Goal: Answer question/provide support: Answer question/provide support

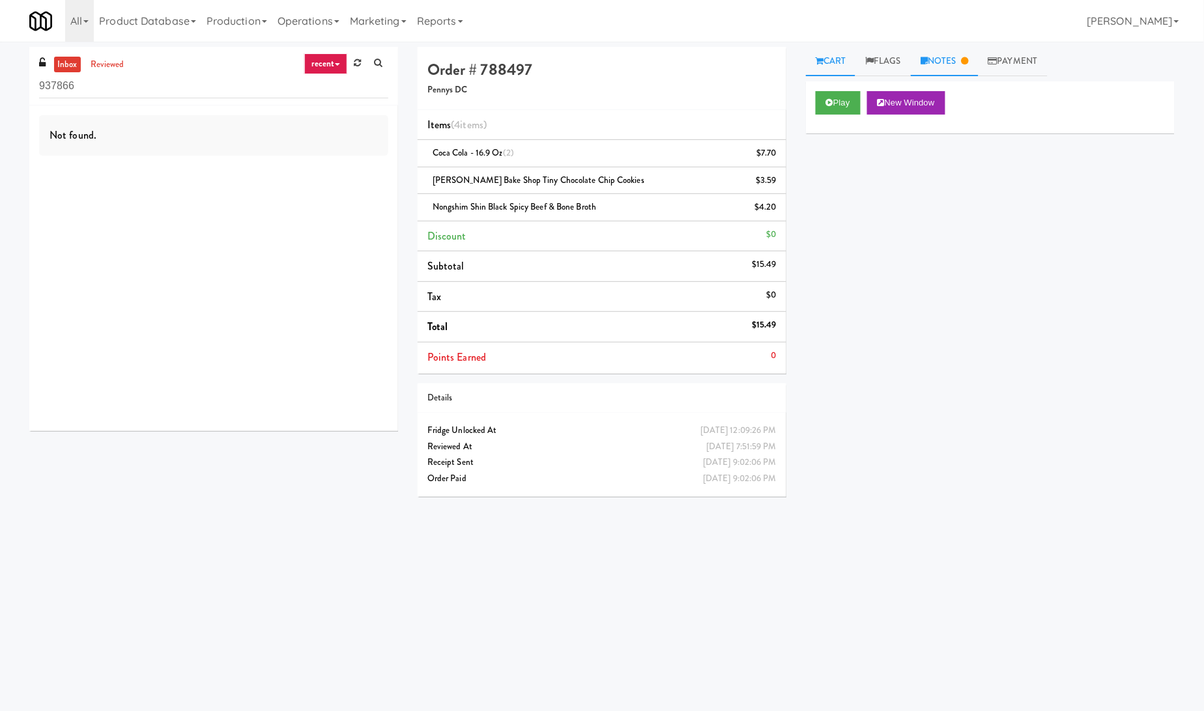
click at [946, 57] on link "Notes" at bounding box center [945, 61] width 68 height 29
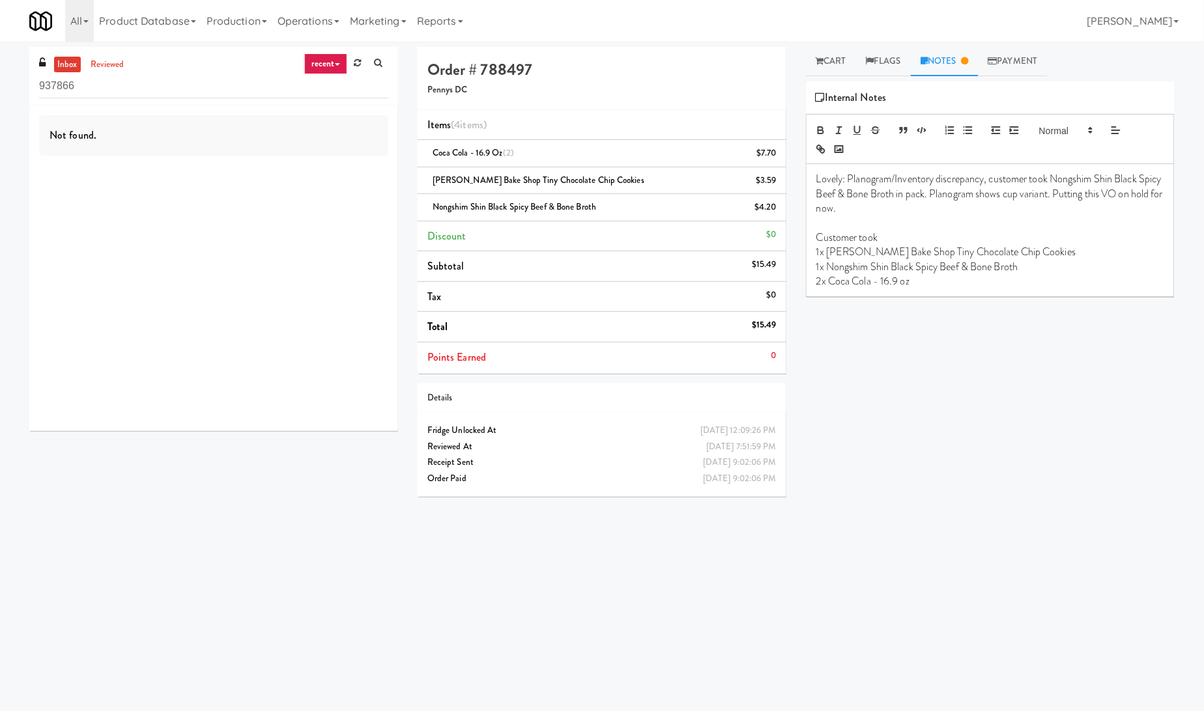
click at [896, 390] on div "Play New Window Primary Flag Clear Flag if unable to determine what was taken o…" at bounding box center [990, 325] width 369 height 489
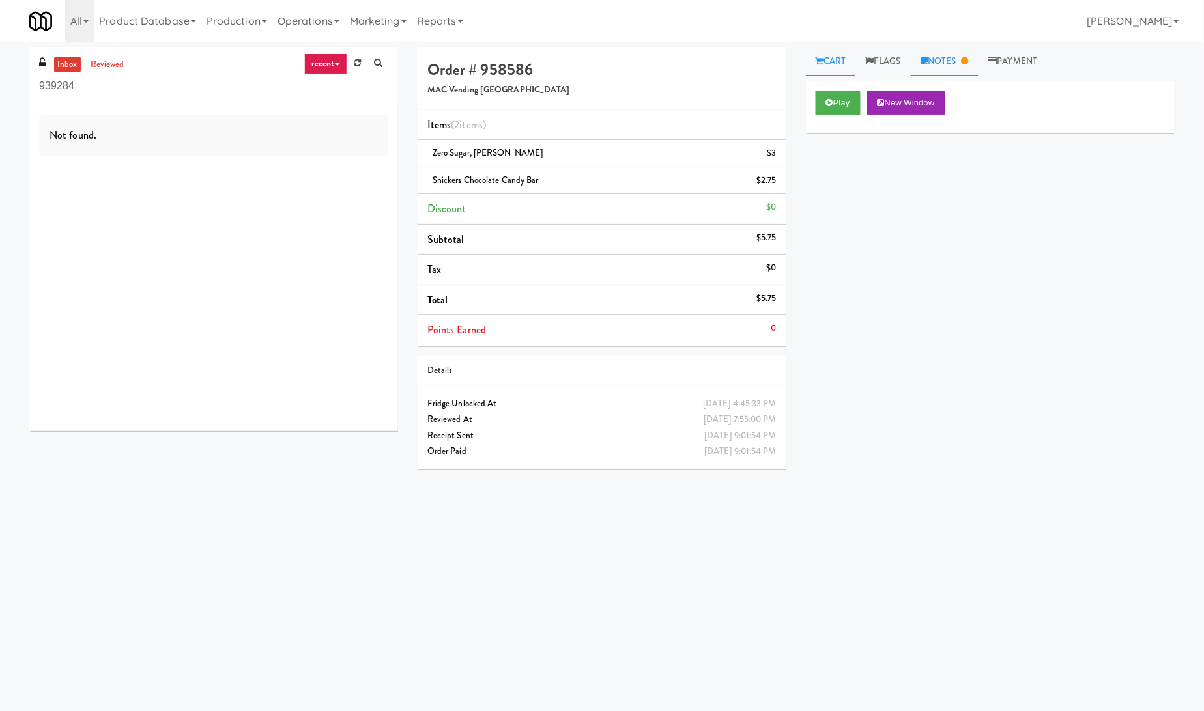
click at [961, 52] on link "Notes" at bounding box center [945, 61] width 68 height 29
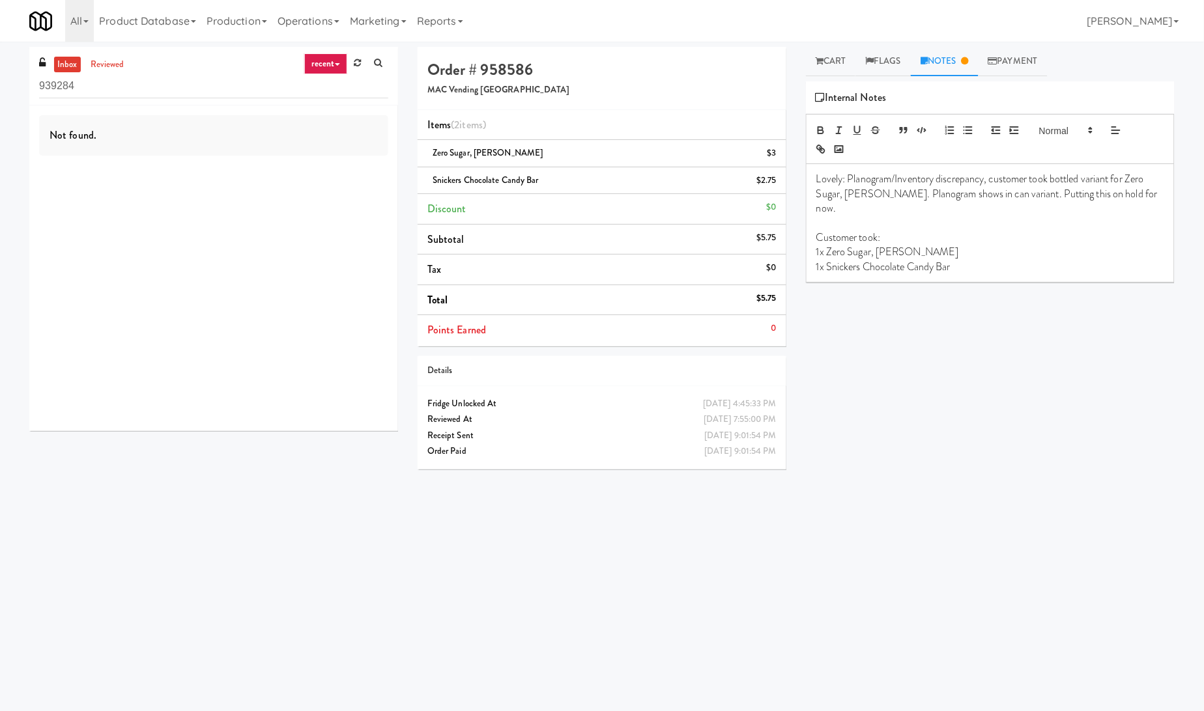
click at [900, 493] on div "Play New Window Primary Flag Clear Flag if unable to determine what was taken o…" at bounding box center [990, 325] width 369 height 489
drag, startPoint x: 1128, startPoint y: 174, endPoint x: 889, endPoint y: 193, distance: 239.2
click at [889, 193] on p "Lovely: Planogram/Inventory discrepancy, customer took bottled variant for Zero…" at bounding box center [990, 194] width 348 height 44
copy p "Zero Sugar, [PERSON_NAME]."
